Goal: Task Accomplishment & Management: Use online tool/utility

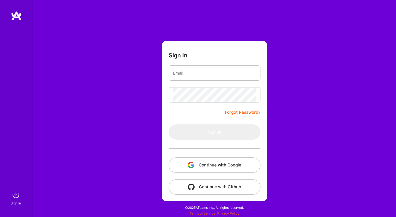
click at [189, 77] on input "email" at bounding box center [214, 73] width 83 height 14
click at [184, 76] on input "email" at bounding box center [214, 73] width 83 height 14
type input "[EMAIL_ADDRESS][DOMAIN_NAME]"
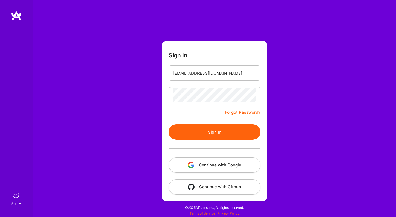
click at [198, 129] on button "Sign In" at bounding box center [214, 131] width 92 height 15
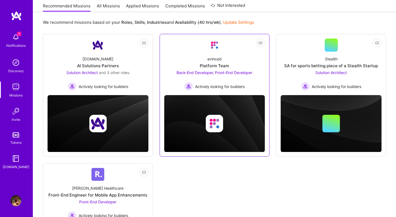
scroll to position [58, 0]
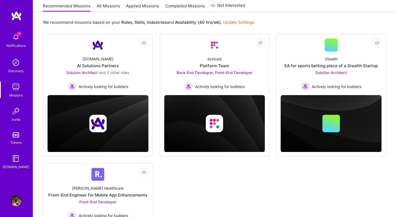
click at [116, 8] on link "All Missions" at bounding box center [108, 7] width 23 height 9
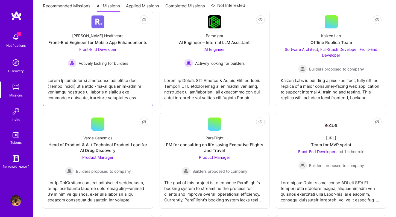
scroll to position [93, 0]
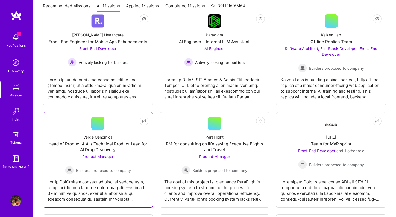
click at [104, 152] on div "Head of Product & AI / Technical Product Lead for AI Drug Discovery" at bounding box center [98, 146] width 101 height 11
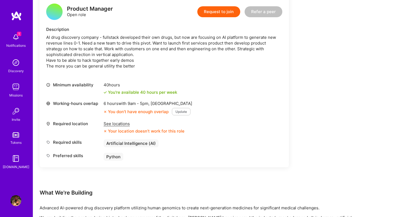
scroll to position [143, 0]
click at [120, 125] on div "See locations" at bounding box center [143, 124] width 81 height 6
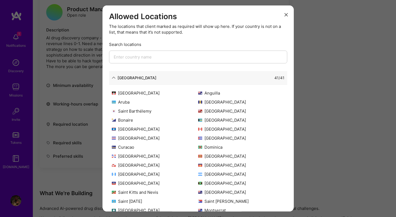
scroll to position [0, 0]
click at [63, 158] on div "Allowed Locations The locations that client marked as required will show up her…" at bounding box center [198, 108] width 396 height 217
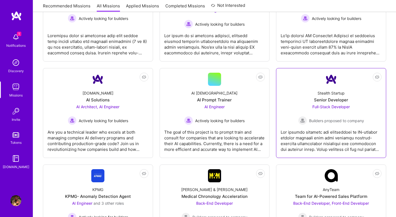
scroll to position [1135, 0]
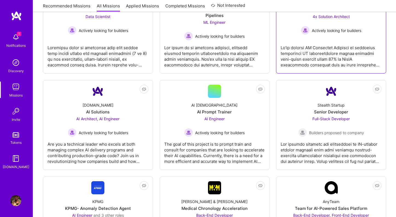
click at [311, 52] on div at bounding box center [330, 53] width 101 height 27
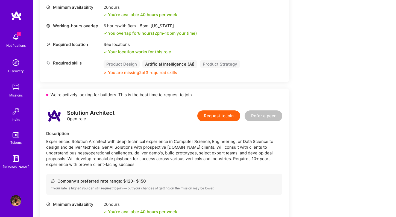
scroll to position [630, 0]
